Goal: Check status: Check status

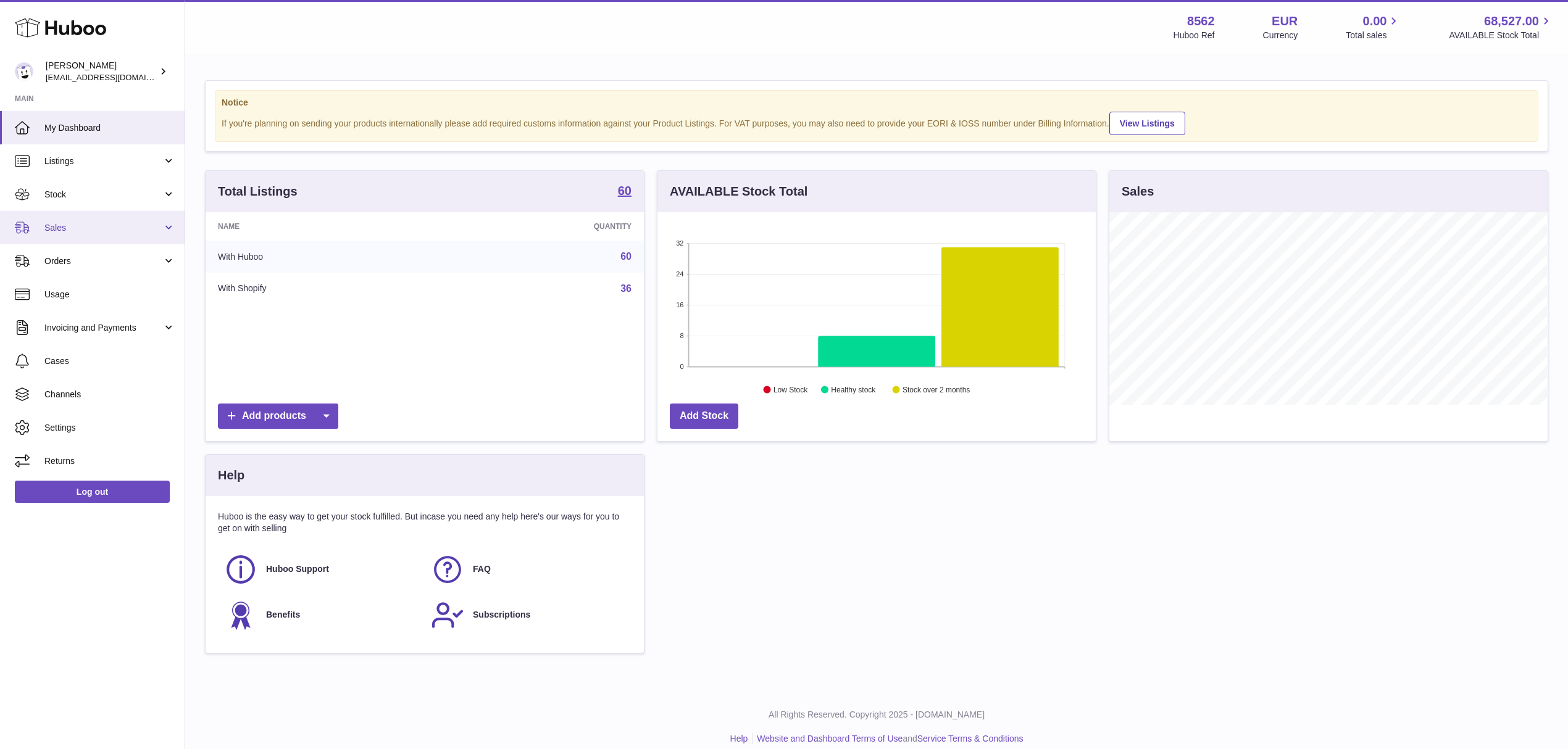
scroll to position [193, 438]
click at [144, 227] on span "Sales" at bounding box center [103, 228] width 118 height 12
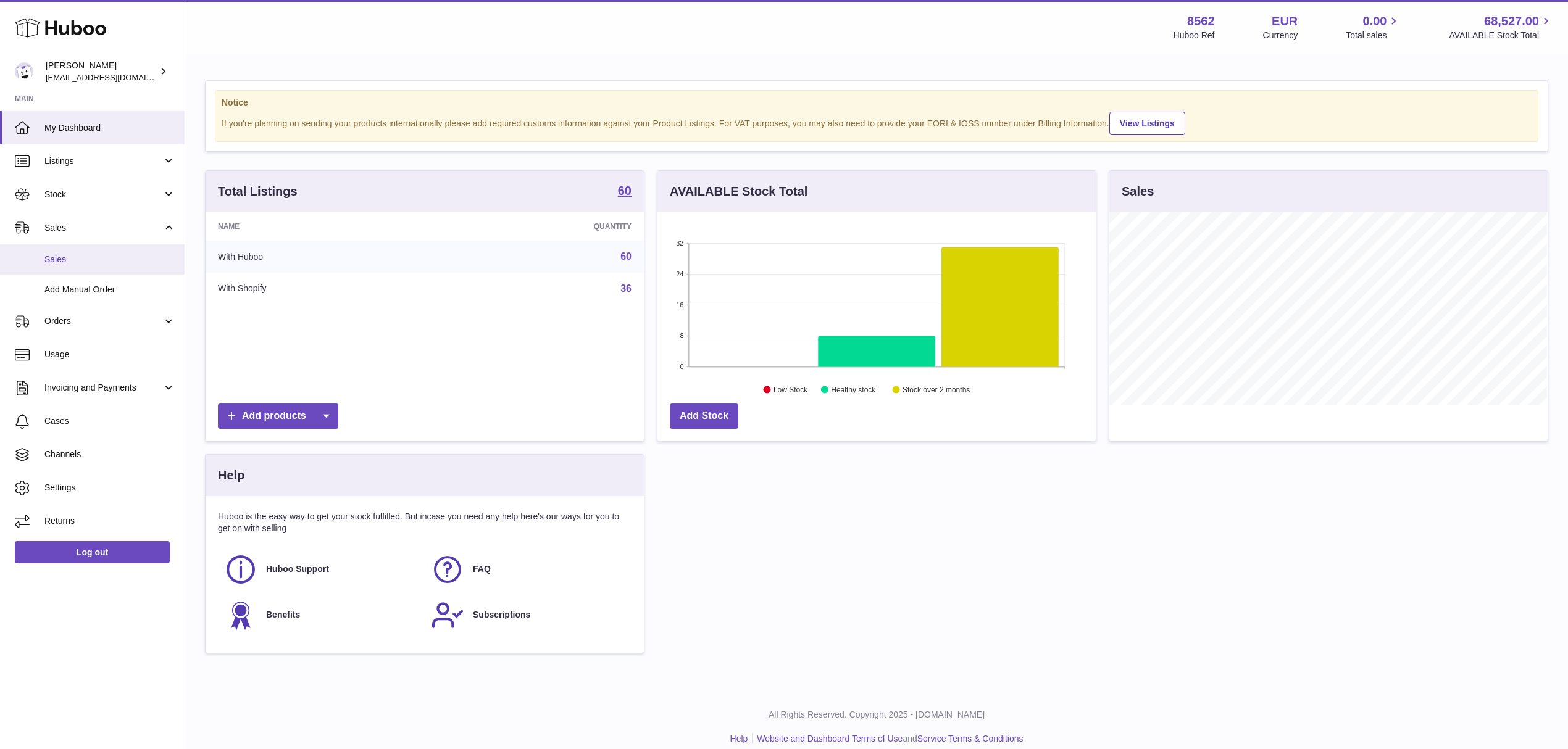
click at [117, 253] on span "Sales" at bounding box center [110, 259] width 131 height 12
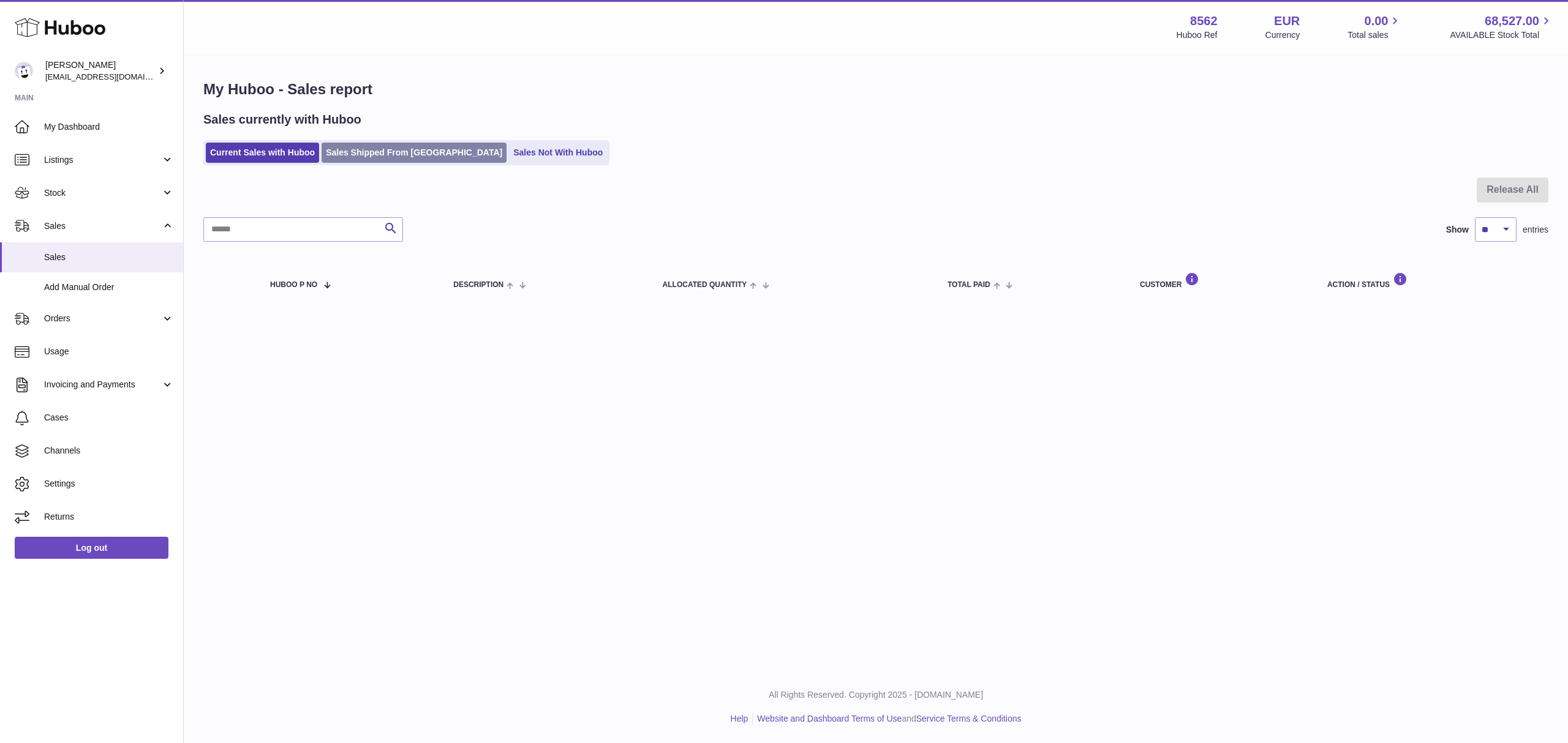
click at [388, 159] on link "Sales Shipped From [GEOGRAPHIC_DATA]" at bounding box center [414, 152] width 185 height 20
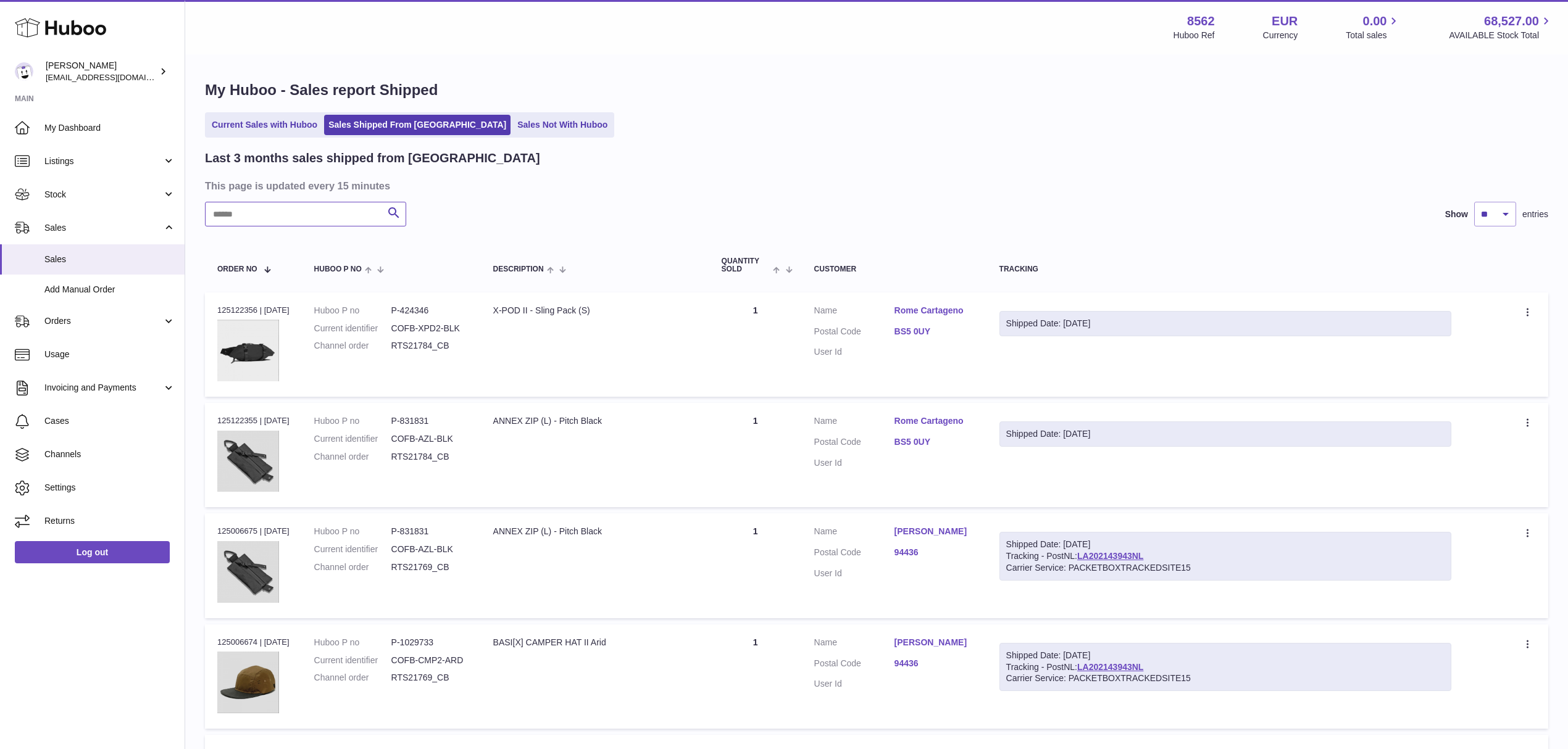
click at [265, 212] on input "text" at bounding box center [306, 214] width 201 height 24
paste input "**********"
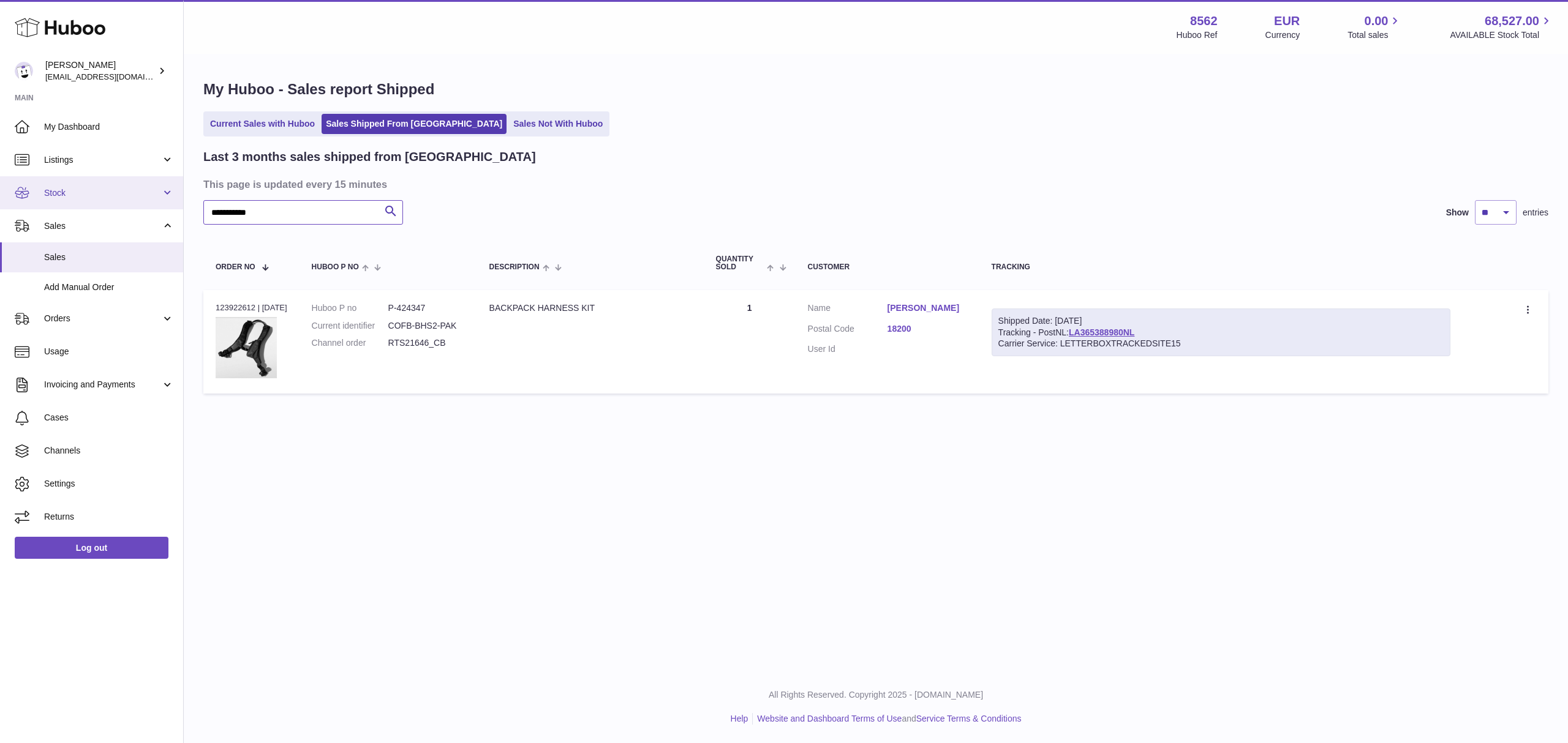
drag, startPoint x: 280, startPoint y: 214, endPoint x: 175, endPoint y: 202, distance: 105.7
click at [177, 202] on div "Huboo Fumi Suzuki [EMAIL_ADDRESS][DOMAIN_NAME] Main My Dashboard Listings Not w…" at bounding box center [784, 372] width 1568 height 743
paste input "text"
drag, startPoint x: 202, startPoint y: 213, endPoint x: 152, endPoint y: 212, distance: 50.0
click at [152, 212] on div "Huboo Fumi Suzuki internalAdmin-8562@internal.huboo.com Main My Dashboard Listi…" at bounding box center [784, 372] width 1568 height 743
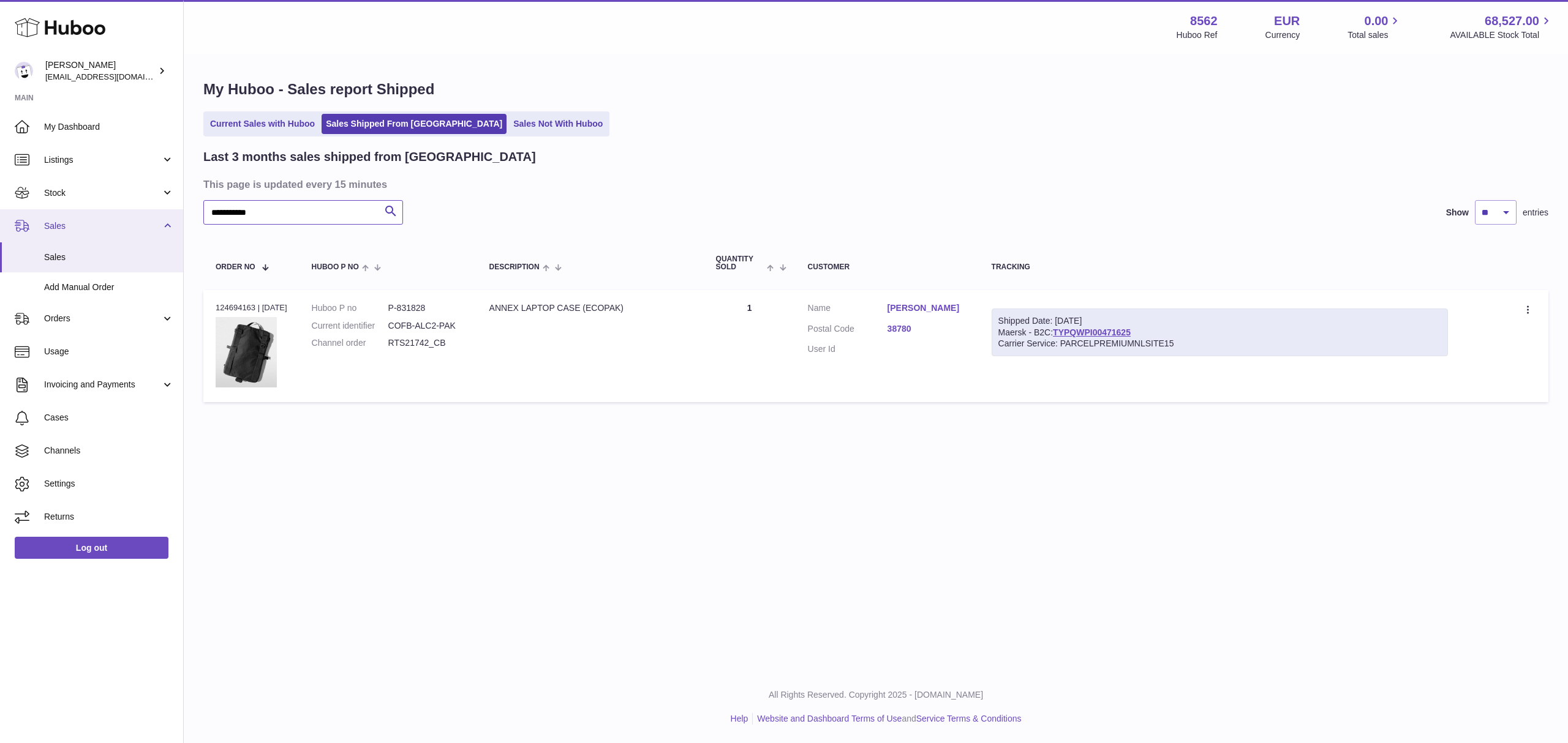
paste input "text"
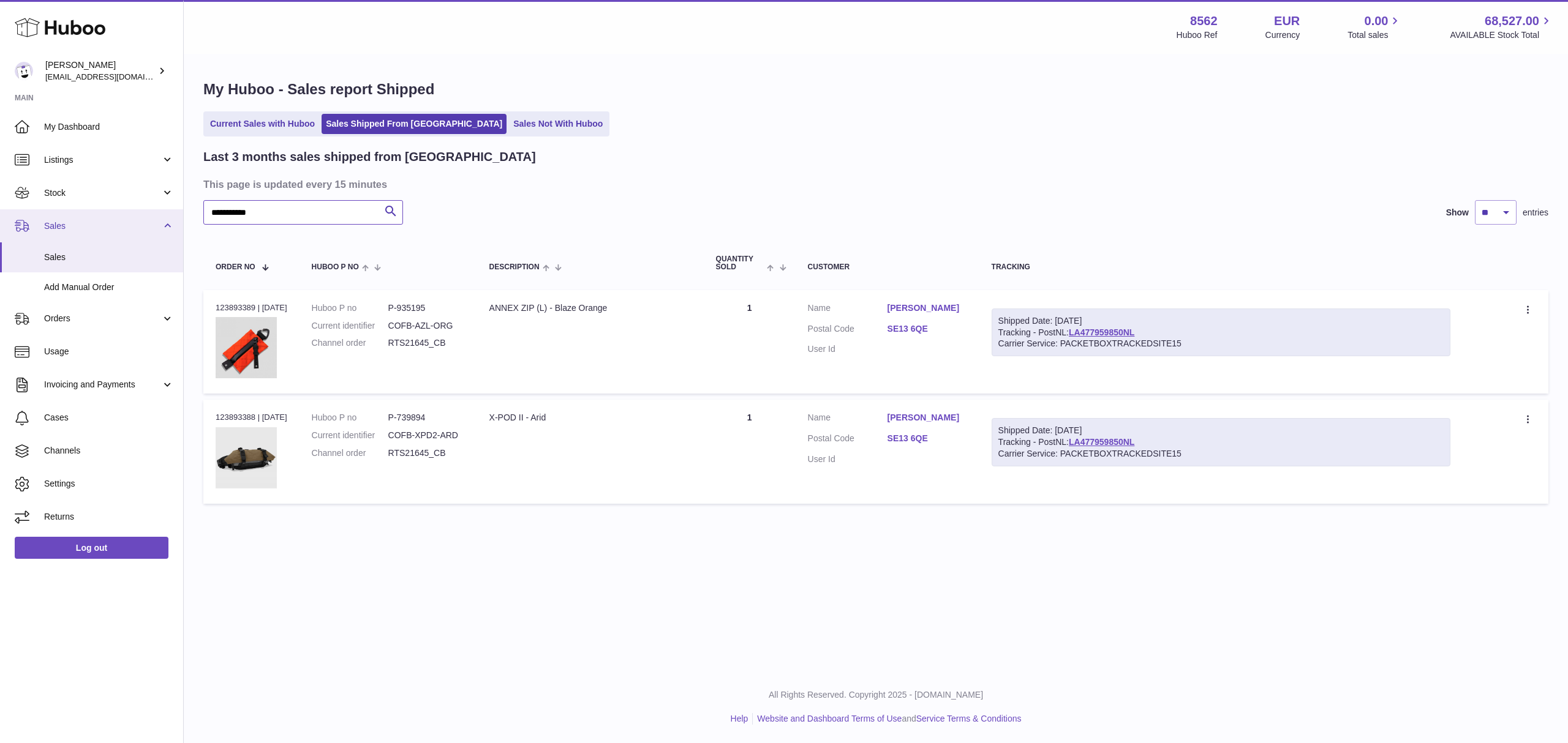
drag, startPoint x: 260, startPoint y: 212, endPoint x: 148, endPoint y: 211, distance: 112.0
click at [148, 211] on div "Huboo Fumi Suzuki internalAdmin-8562@internal.huboo.com Main My Dashboard Listi…" at bounding box center [784, 372] width 1568 height 743
paste input "text"
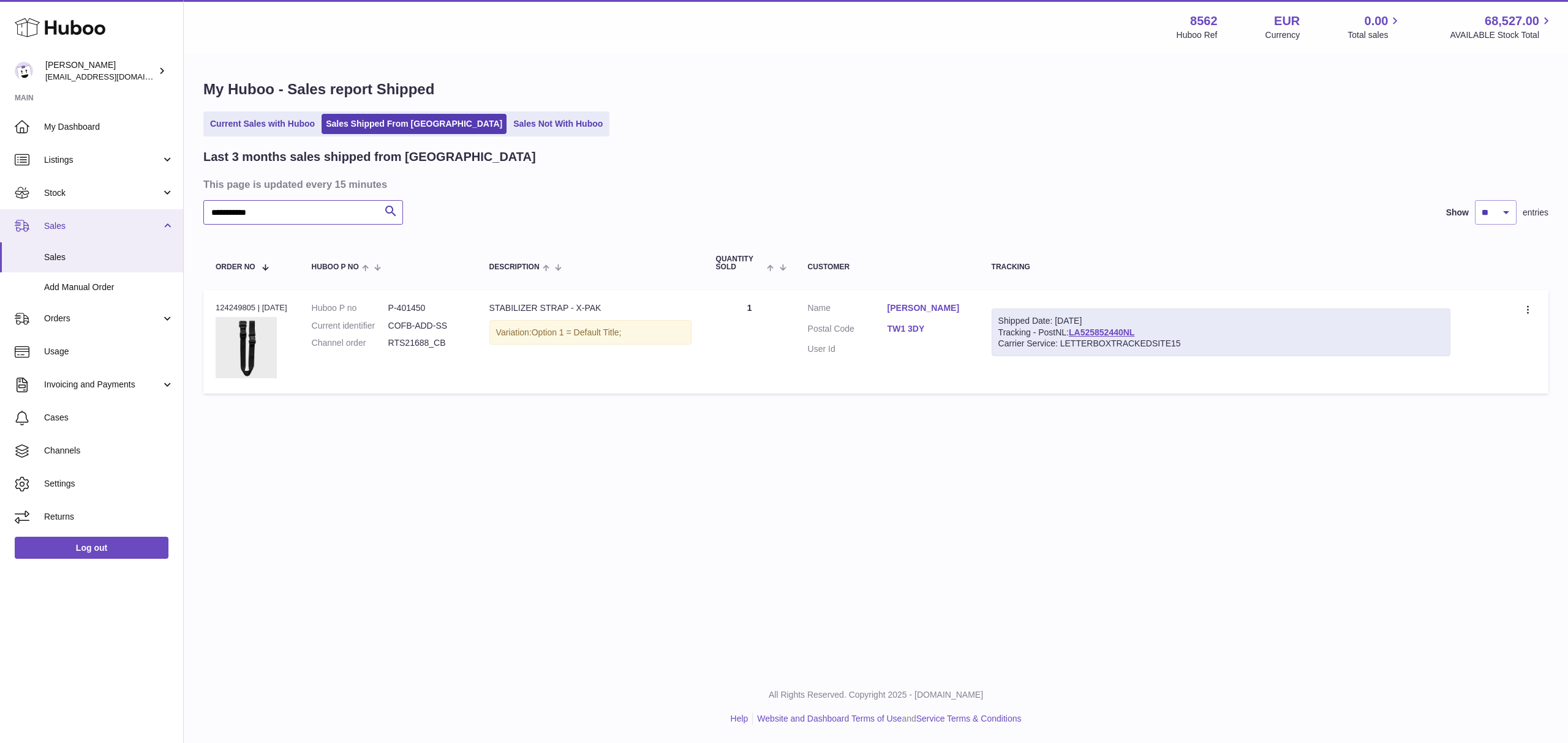
drag, startPoint x: 112, startPoint y: 218, endPoint x: 62, endPoint y: 216, distance: 50.0
click at [62, 216] on div "Huboo Fumi Suzuki internalAdmin-8562@internal.huboo.com Main My Dashboard Listi…" at bounding box center [784, 372] width 1568 height 743
paste input "text"
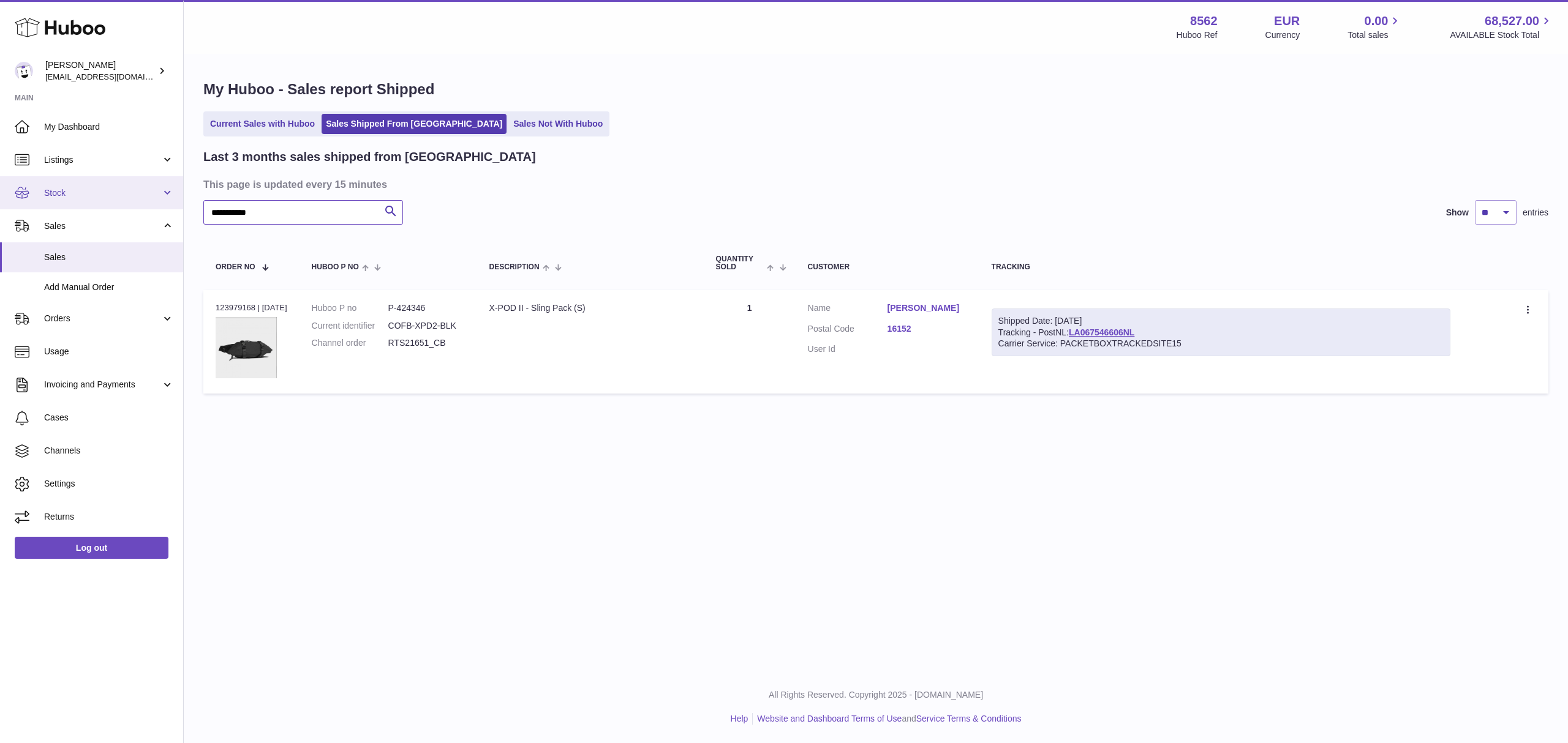
drag, startPoint x: 285, startPoint y: 214, endPoint x: 160, endPoint y: 208, distance: 125.1
click at [160, 208] on div "Huboo Fumi Suzuki internalAdmin-8562@internal.huboo.com Main My Dashboard Listi…" at bounding box center [784, 372] width 1568 height 743
paste input "text"
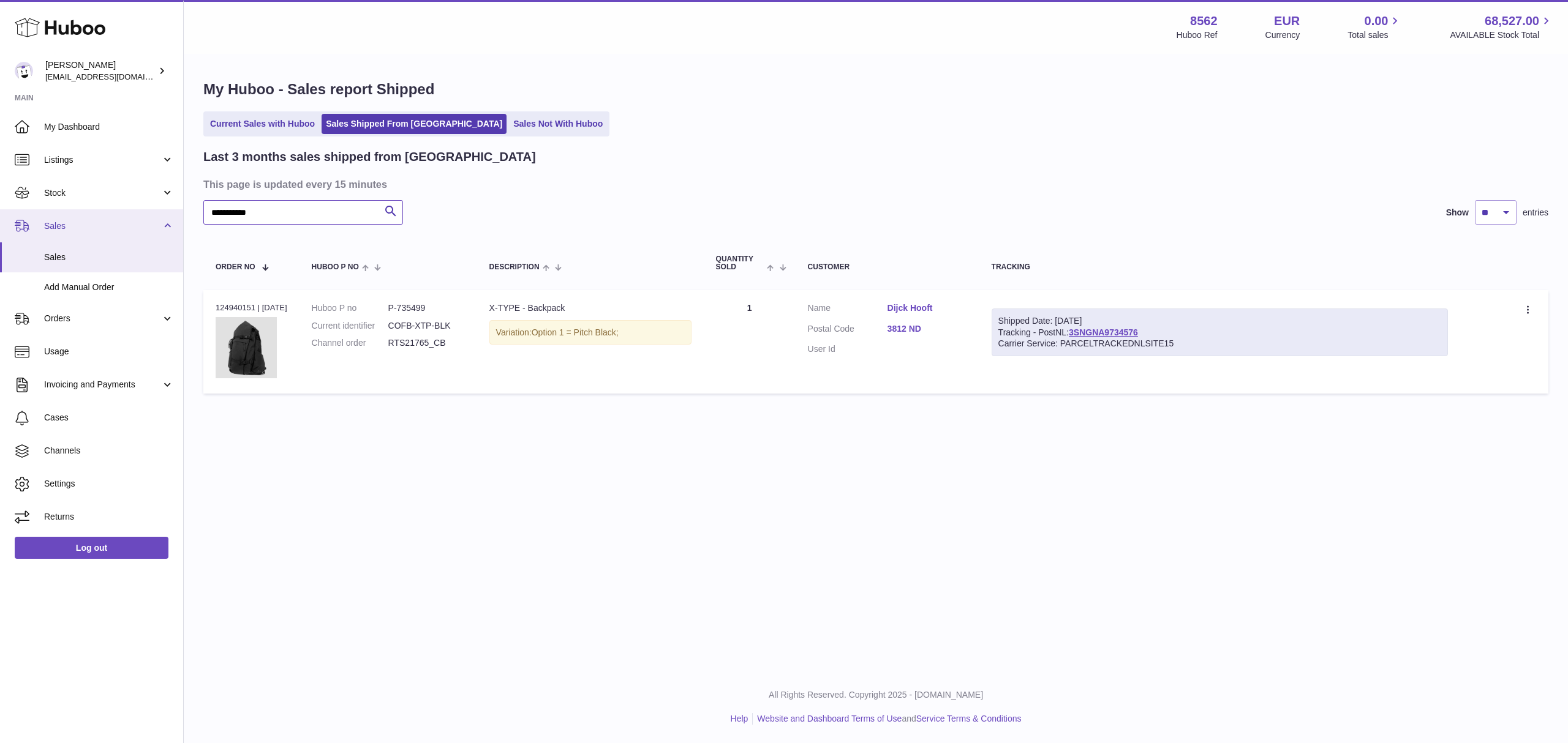
drag, startPoint x: 315, startPoint y: 211, endPoint x: 170, endPoint y: 214, distance: 145.0
click at [172, 214] on div "Huboo Fumi Suzuki internalAdmin-8562@internal.huboo.com Main My Dashboard Listi…" at bounding box center [784, 372] width 1568 height 743
paste input "text"
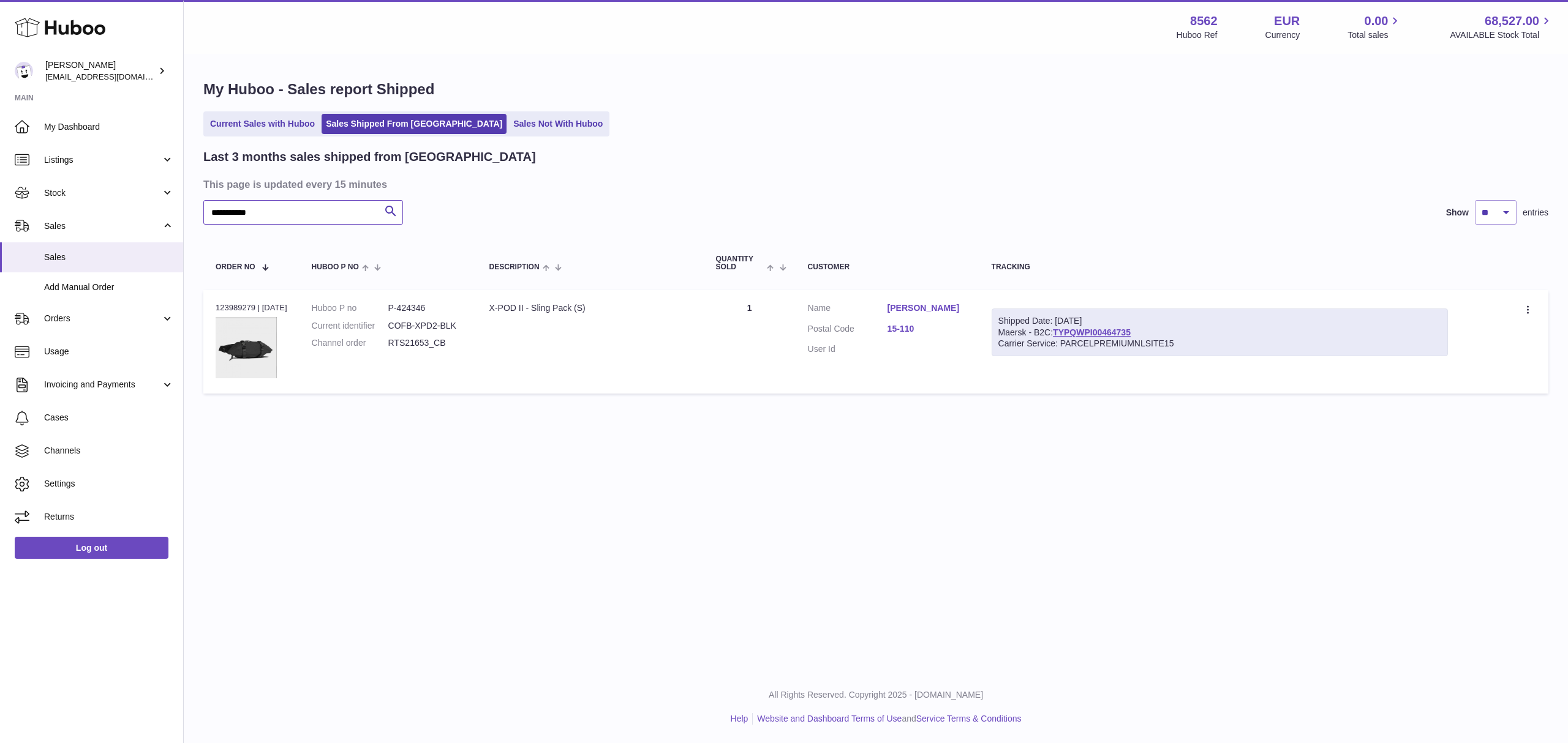
drag, startPoint x: 315, startPoint y: 209, endPoint x: 191, endPoint y: 209, distance: 124.0
click at [180, 211] on div "Huboo Fumi Suzuki internalAdmin-8562@internal.huboo.com Main My Dashboard Listi…" at bounding box center [784, 372] width 1568 height 743
paste input "text"
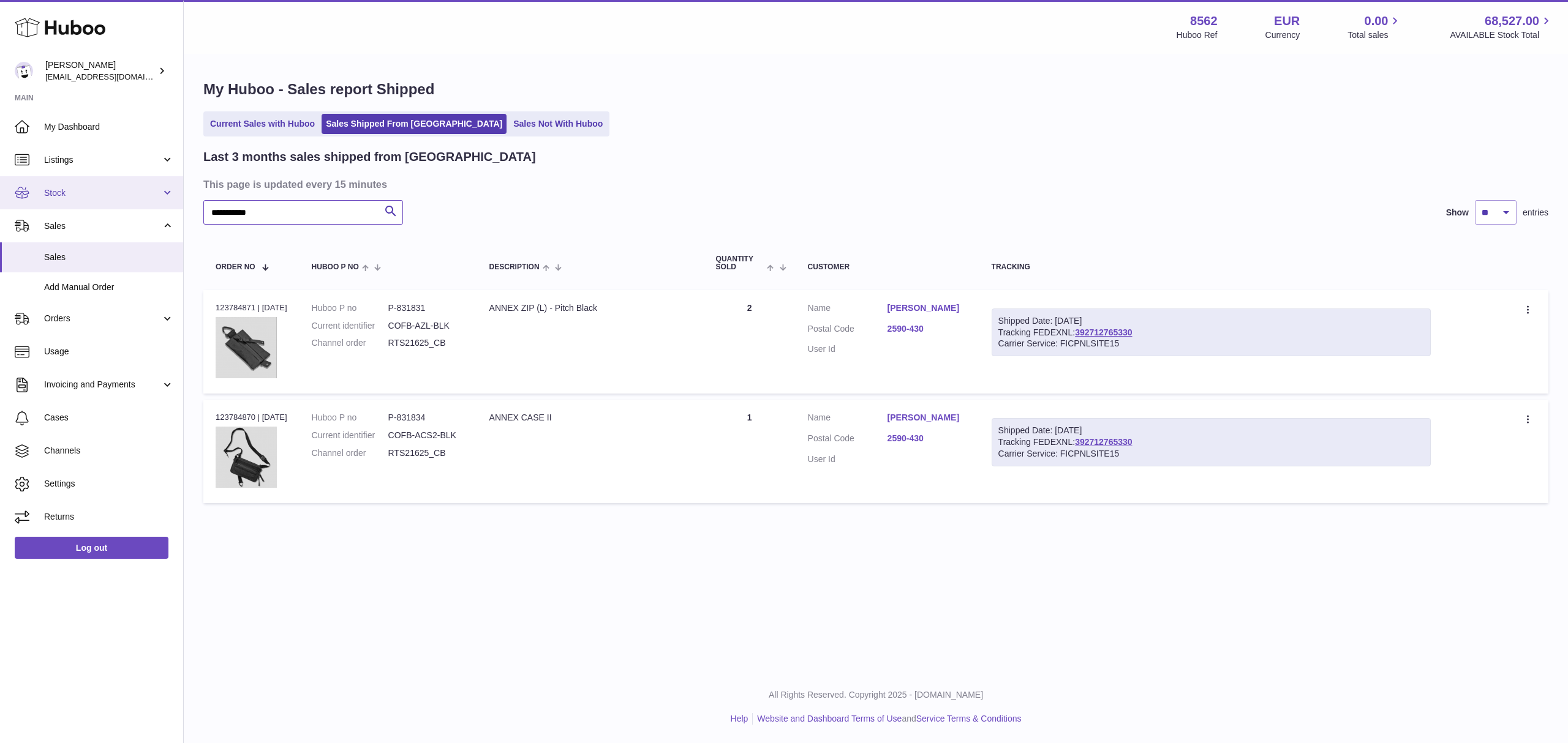
drag, startPoint x: 324, startPoint y: 206, endPoint x: 133, endPoint y: 206, distance: 191.0
click at [133, 206] on div "Huboo Fumi Suzuki internalAdmin-8562@internal.huboo.com Main My Dashboard Listi…" at bounding box center [784, 372] width 1568 height 743
paste input "text"
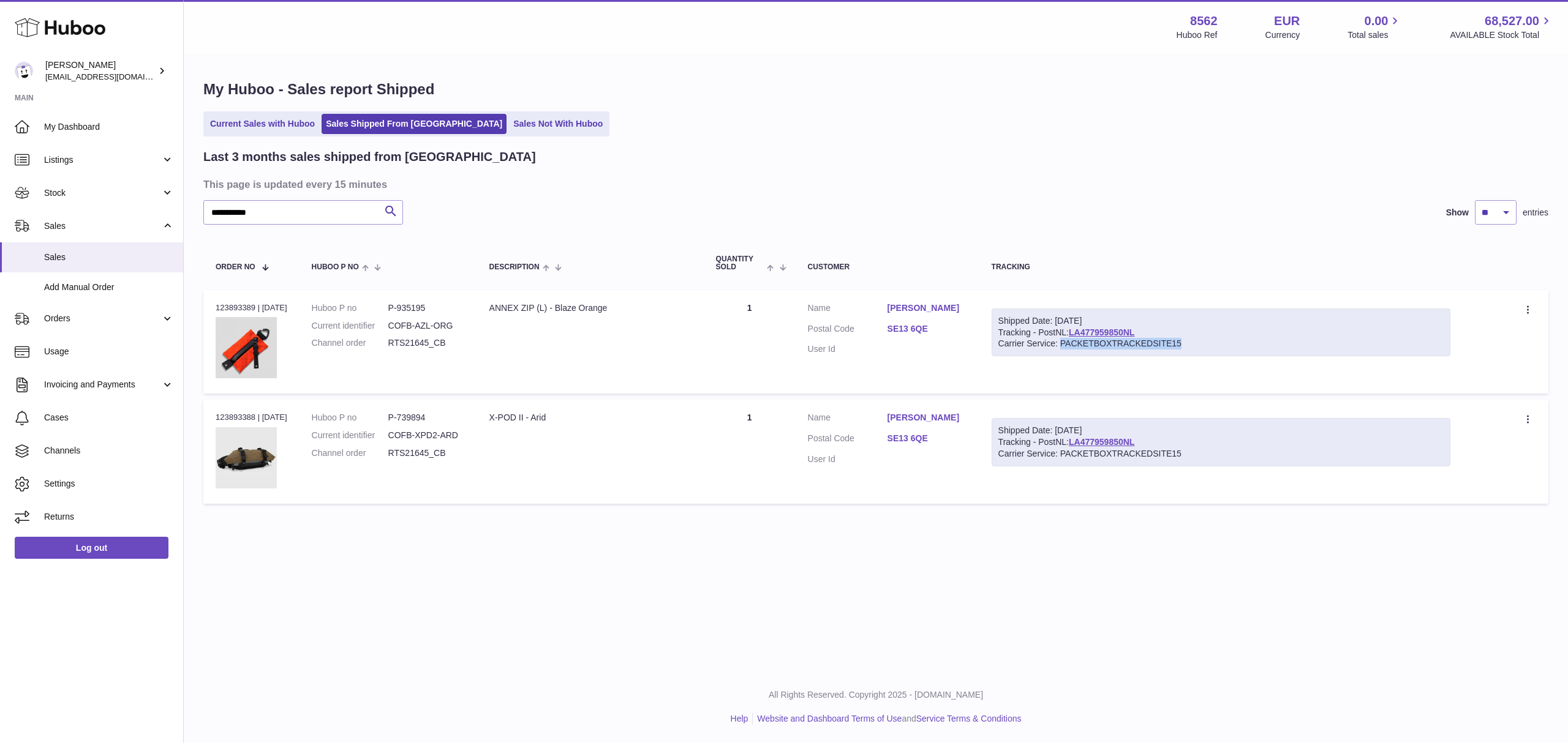
drag, startPoint x: 1068, startPoint y: 343, endPoint x: 1190, endPoint y: 343, distance: 122.0
click at [1190, 343] on div "Carrier Service: PACKETBOXTRACKEDSITE15" at bounding box center [1221, 344] width 446 height 12
copy div "PACKETBOXTRACKEDSITE15"
drag, startPoint x: 295, startPoint y: 207, endPoint x: 173, endPoint y: 206, distance: 122.0
click at [174, 207] on div "Huboo Fumi Suzuki internalAdmin-8562@internal.huboo.com Main My Dashboard Listi…" at bounding box center [784, 372] width 1568 height 743
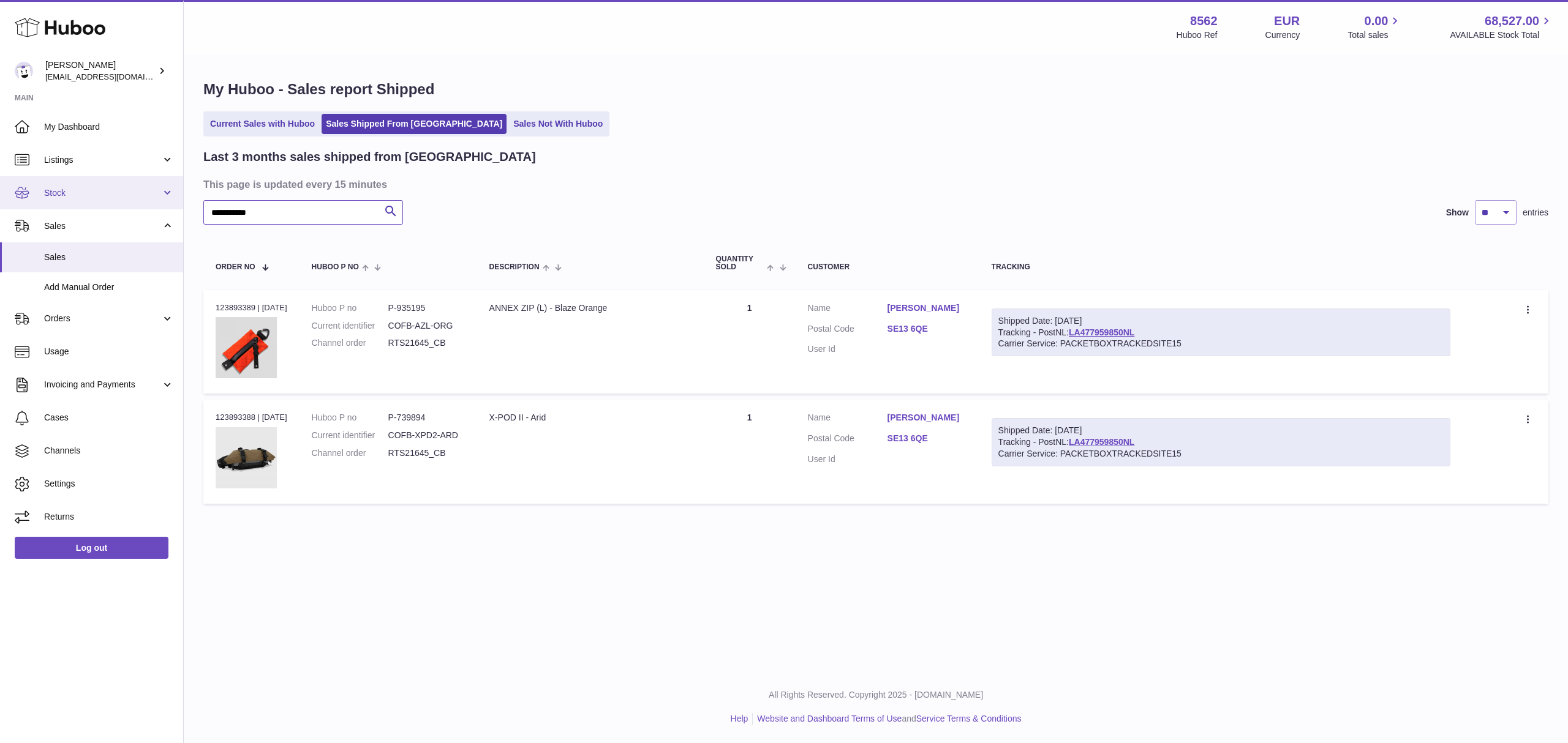
paste input "text"
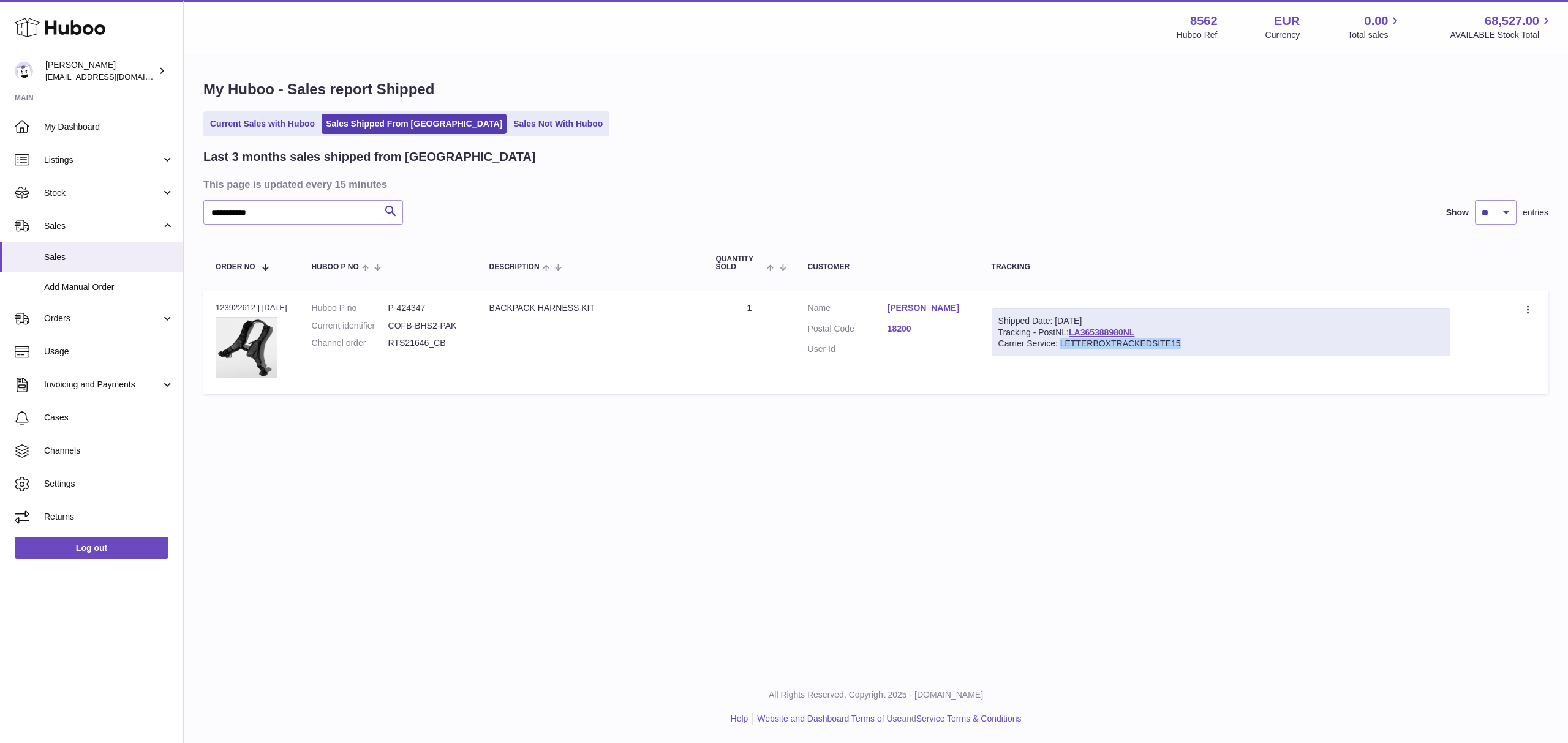
drag, startPoint x: 1167, startPoint y: 341, endPoint x: 1064, endPoint y: 339, distance: 103.0
click at [1064, 339] on div "Carrier Service: LETTERBOXTRACKEDSITE15" at bounding box center [1221, 344] width 445 height 12
copy div "LETTERBOXTRACKEDSITE15"
drag, startPoint x: 223, startPoint y: 205, endPoint x: 148, endPoint y: 206, distance: 75.0
click at [148, 206] on div "Huboo Fumi Suzuki internalAdmin-8562@internal.huboo.com Main My Dashboard Listi…" at bounding box center [784, 372] width 1568 height 743
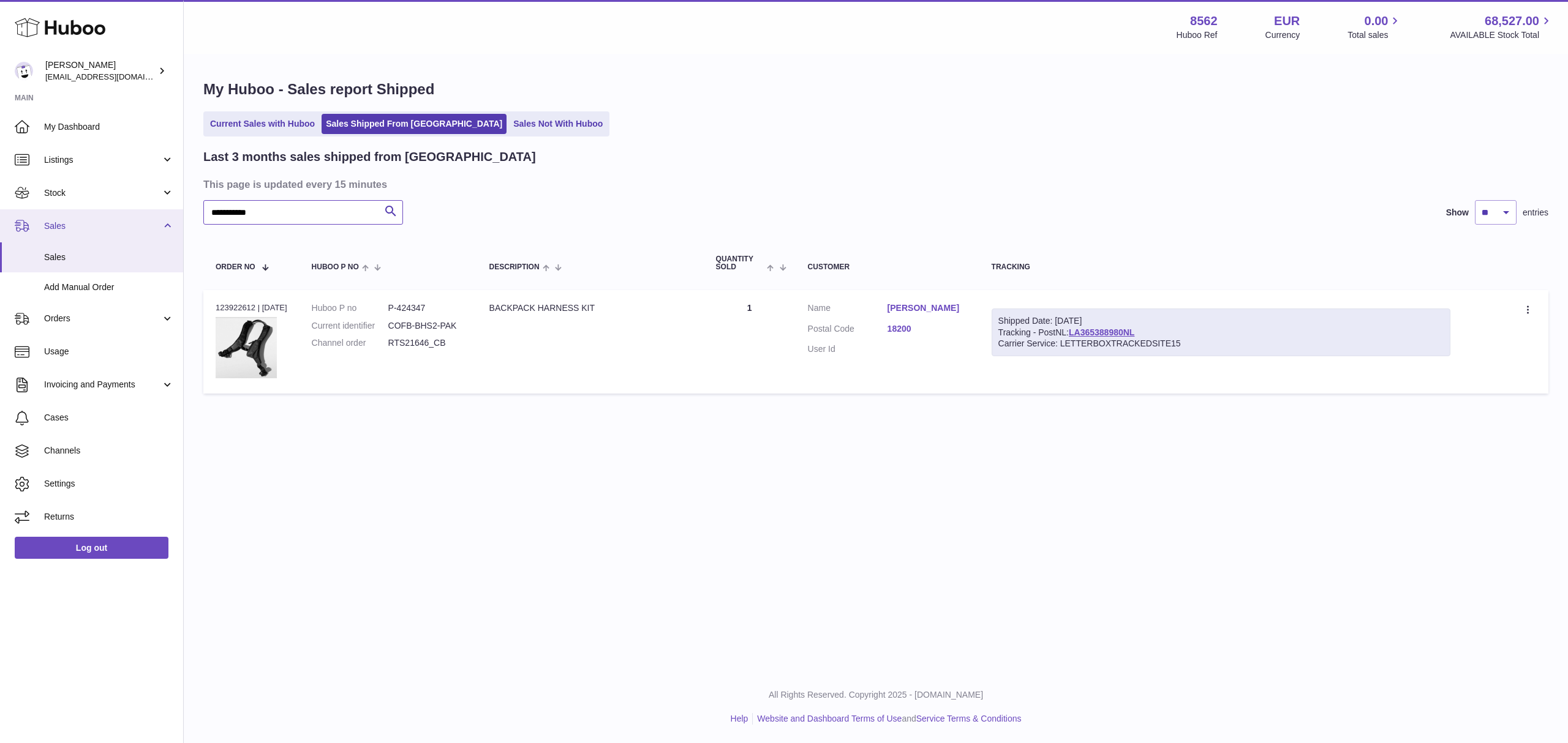
paste input "text"
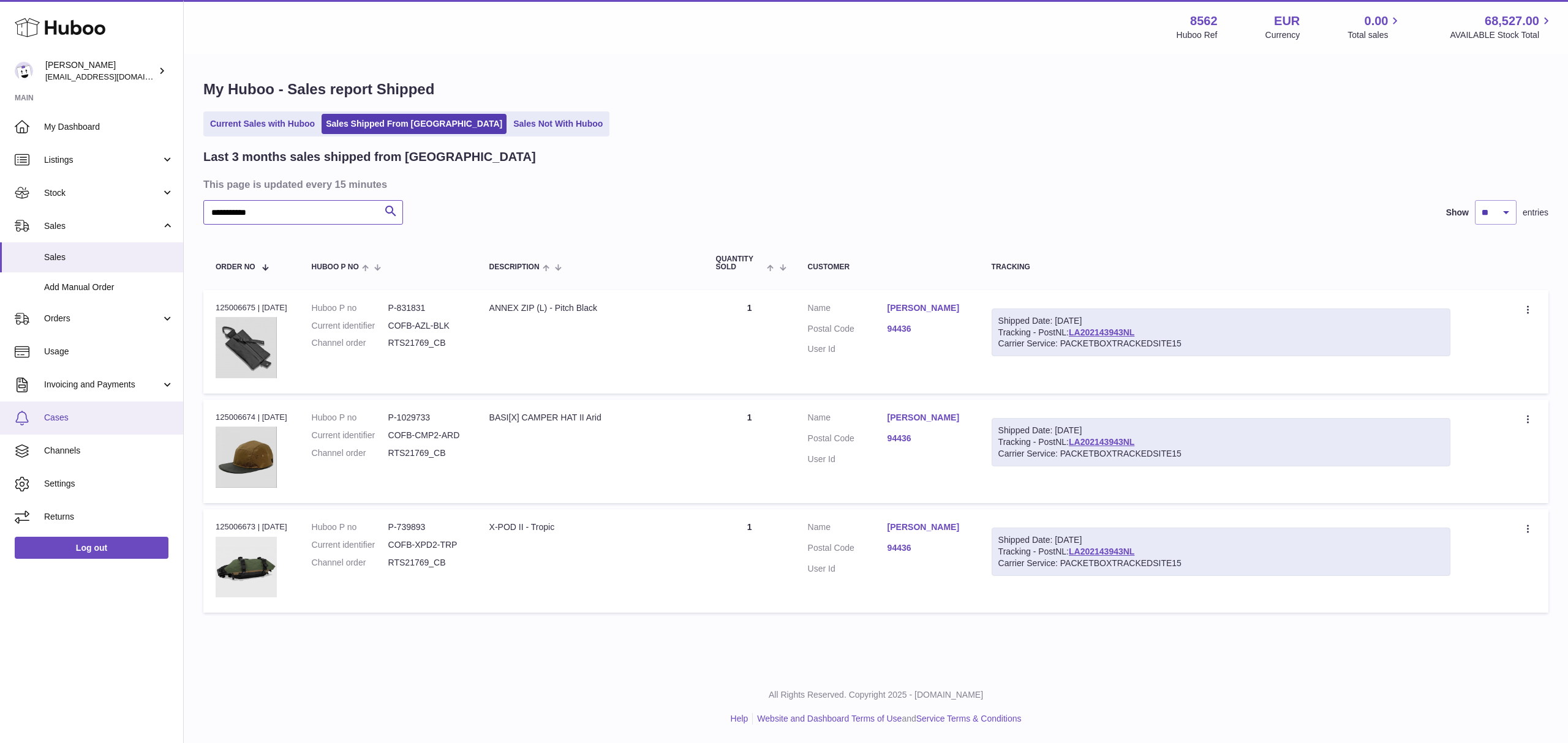
type input "**********"
